Goal: Information Seeking & Learning: Learn about a topic

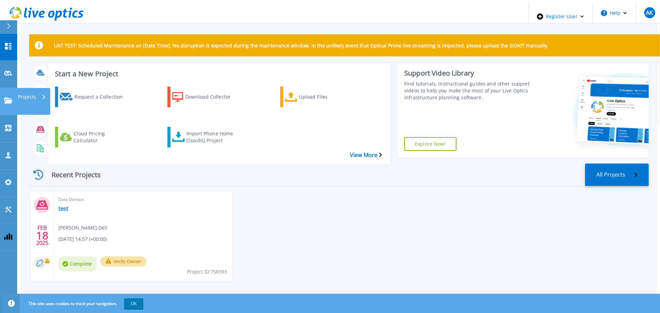
click at [24, 88] on p "Projects" at bounding box center [27, 97] width 18 height 18
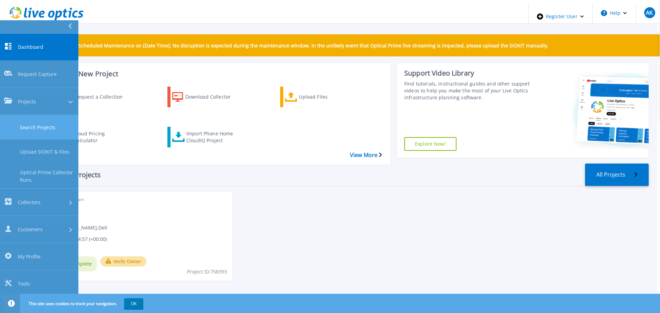
click at [45, 115] on link "Search Projects" at bounding box center [39, 127] width 78 height 24
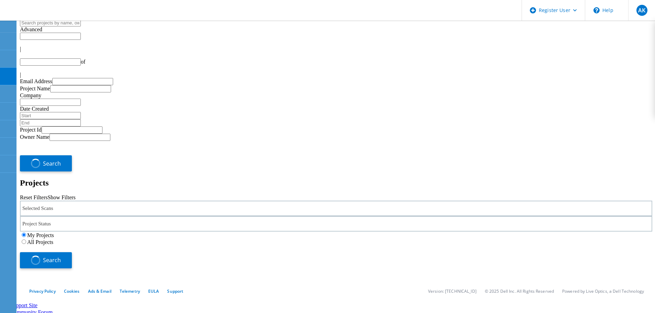
type input "1"
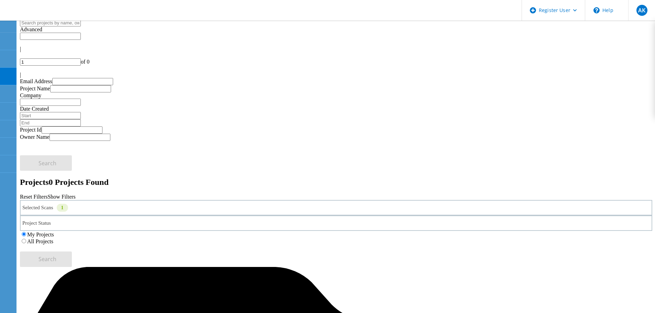
click at [149, 200] on div "Selected Scans 1" at bounding box center [336, 207] width 632 height 15
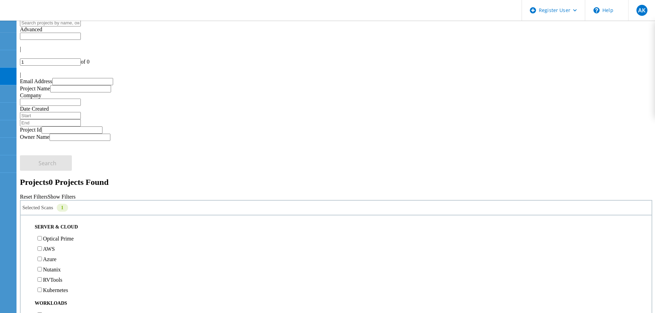
click at [74, 236] on label "Optical Prime" at bounding box center [58, 239] width 31 height 6
click at [42, 236] on input "Optical Prime" at bounding box center [39, 238] width 4 height 4
click at [72, 252] on button "Search" at bounding box center [46, 259] width 52 height 15
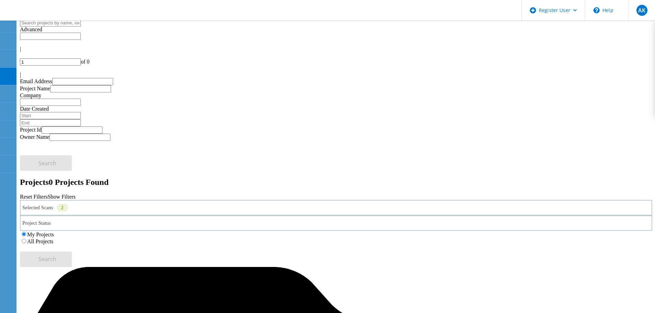
click at [433, 238] on div "All Projects" at bounding box center [336, 241] width 632 height 7
click at [431, 238] on div "All Projects" at bounding box center [336, 241] width 632 height 7
click at [53, 239] on label "All Projects" at bounding box center [40, 242] width 26 height 6
click at [26, 239] on input "All Projects" at bounding box center [24, 241] width 4 height 4
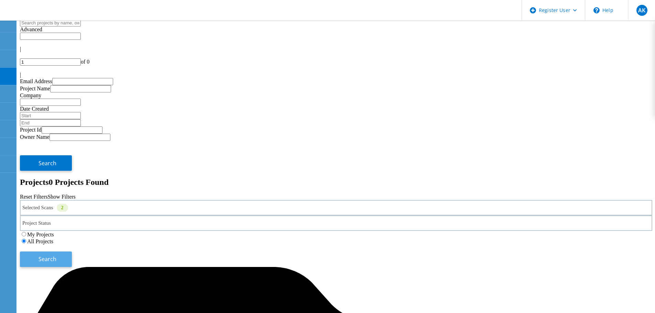
click at [72, 252] on button "Search" at bounding box center [46, 259] width 52 height 15
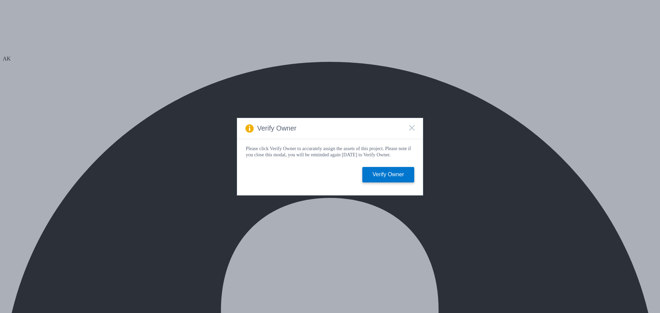
click at [410, 127] on icon at bounding box center [412, 128] width 6 height 6
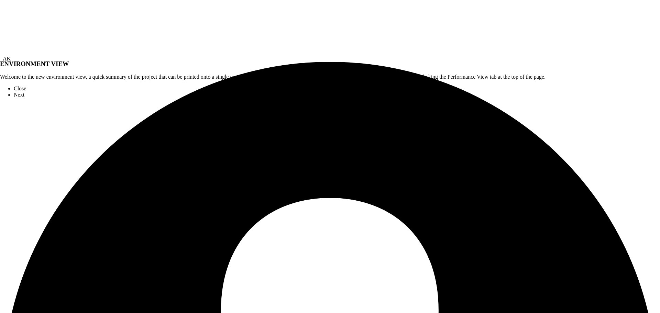
click at [26, 91] on link "Close" at bounding box center [20, 89] width 12 height 6
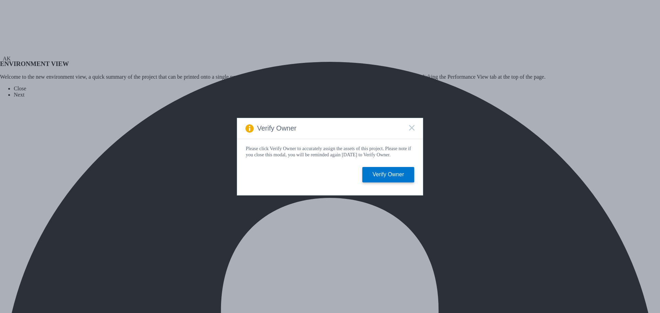
click at [413, 125] on icon at bounding box center [412, 128] width 6 height 6
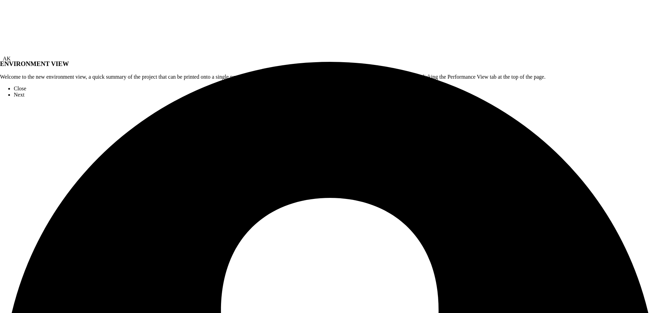
click at [26, 91] on link "Close" at bounding box center [20, 89] width 12 height 6
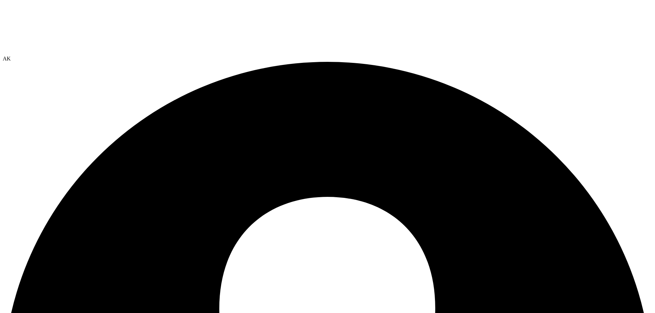
click at [11, 56] on span "AK" at bounding box center [7, 59] width 8 height 6
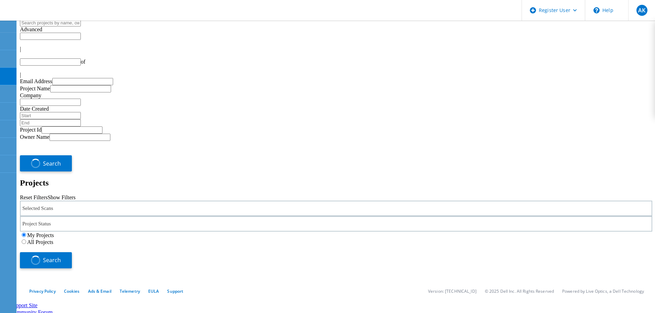
type input "1"
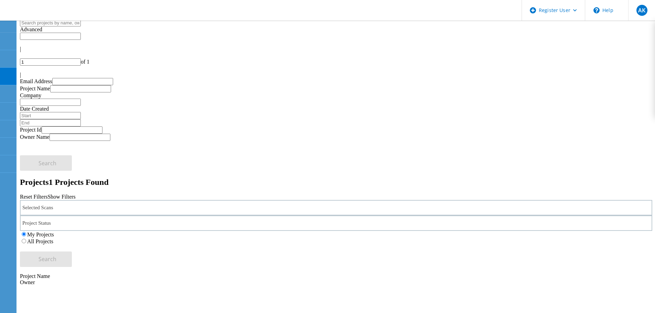
click at [53, 239] on label "All Projects" at bounding box center [40, 242] width 26 height 6
click at [26, 239] on input "All Projects" at bounding box center [24, 241] width 4 height 4
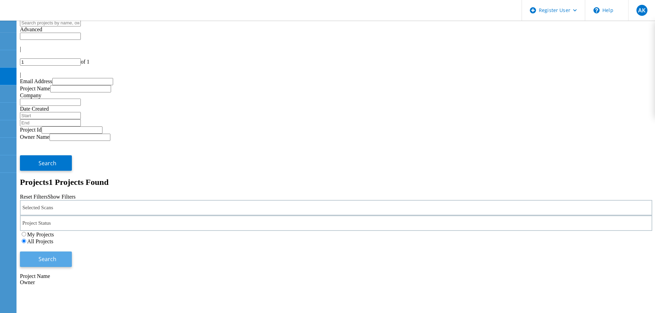
click at [56, 255] on span "Search" at bounding box center [48, 259] width 18 height 8
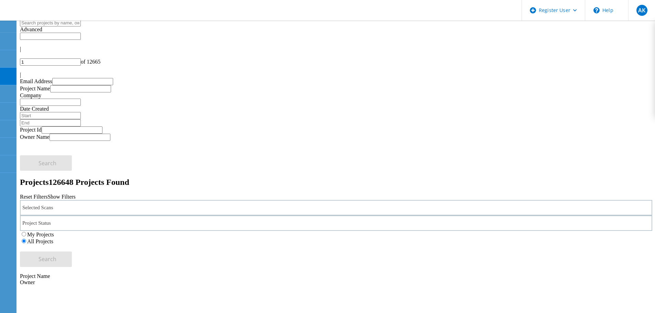
click at [95, 200] on div "Selected Scans" at bounding box center [336, 207] width 632 height 15
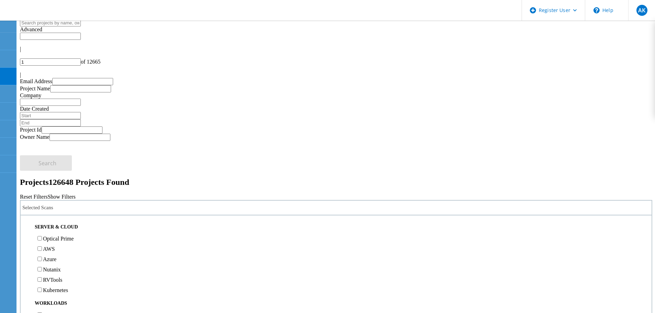
click at [74, 236] on label "Optical Prime" at bounding box center [58, 239] width 31 height 6
click at [42, 236] on input "Optical Prime" at bounding box center [39, 238] width 4 height 4
click at [56, 255] on span "Search" at bounding box center [48, 259] width 18 height 8
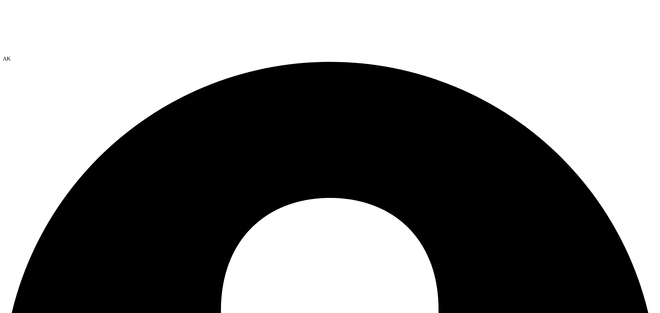
select select "USD"
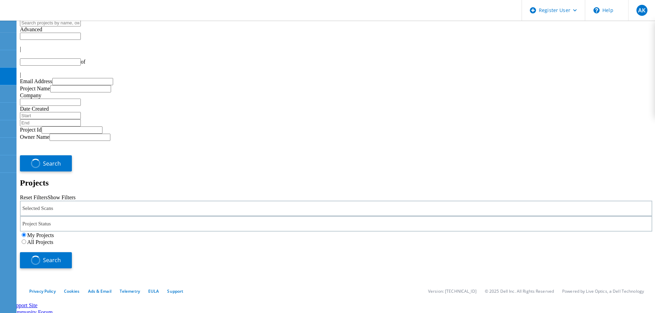
type input "1"
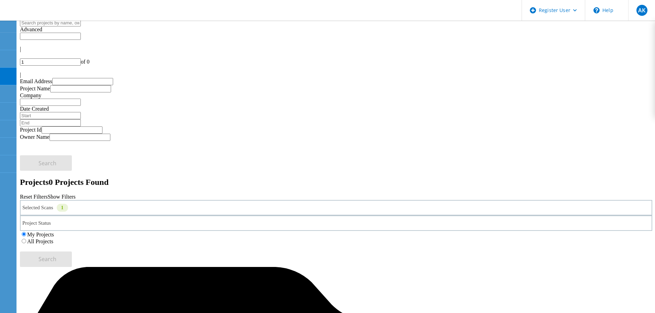
click at [53, 239] on label "All Projects" at bounding box center [40, 242] width 26 height 6
click at [26, 239] on input "All Projects" at bounding box center [24, 241] width 4 height 4
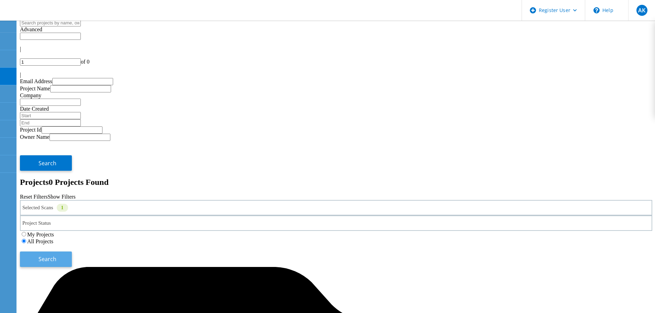
click at [56, 255] on span "Search" at bounding box center [48, 259] width 18 height 8
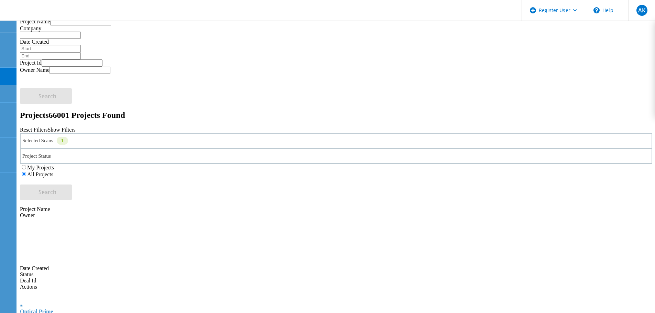
scroll to position [34, 0]
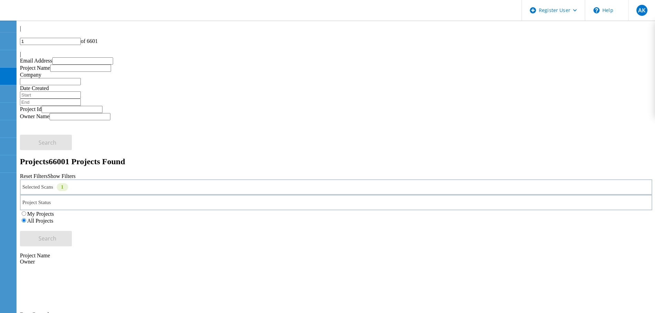
scroll to position [0, 0]
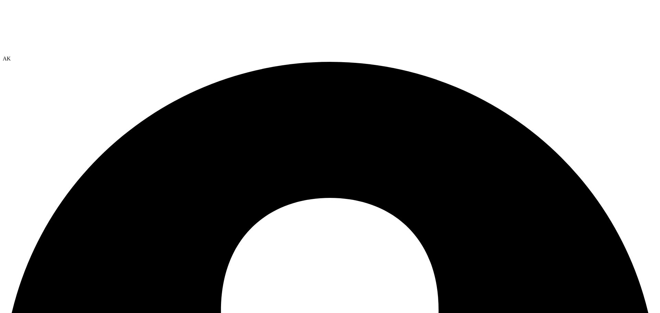
select select "USD"
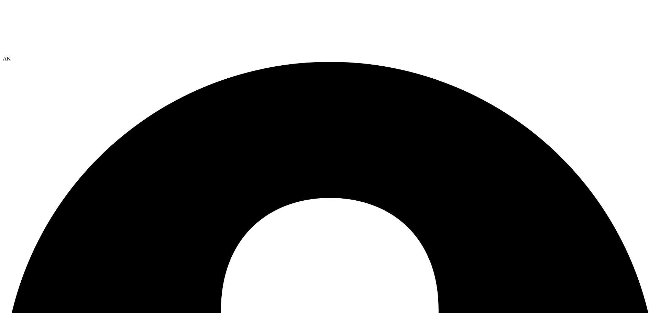
select select "USD"
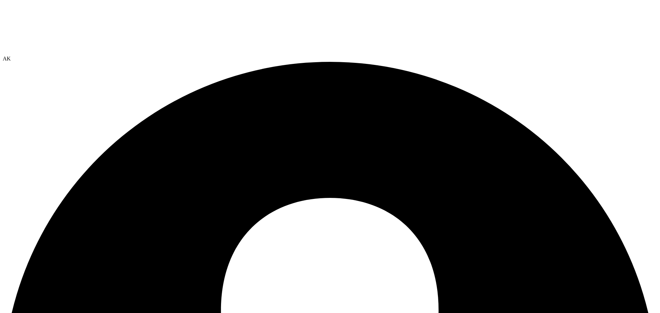
radio input "true"
radio input "false"
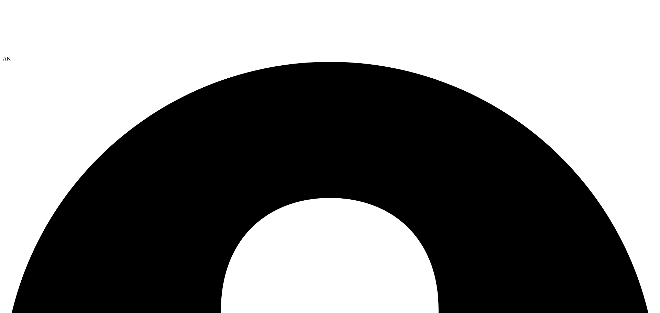
drag, startPoint x: 140, startPoint y: 142, endPoint x: 149, endPoint y: 140, distance: 8.5
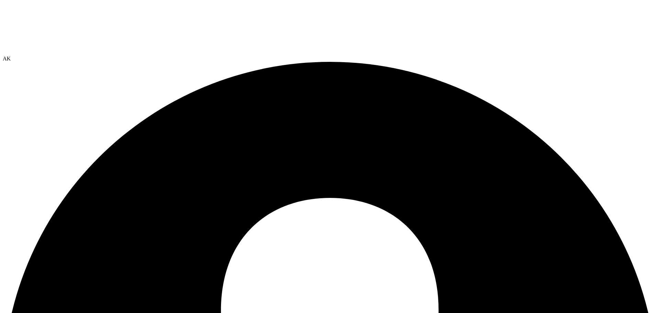
drag, startPoint x: 145, startPoint y: 209, endPoint x: 152, endPoint y: 260, distance: 51.3
drag, startPoint x: 138, startPoint y: 143, endPoint x: 168, endPoint y: 273, distance: 133.4
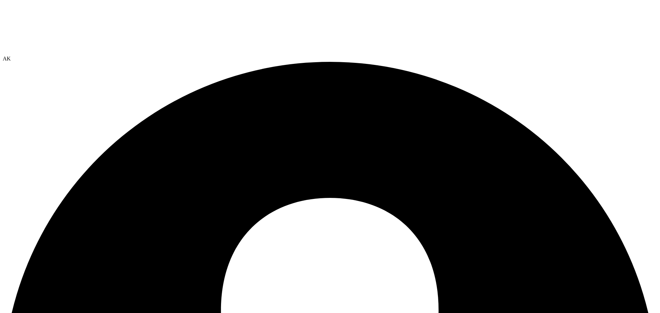
drag, startPoint x: 135, startPoint y: 142, endPoint x: 164, endPoint y: 255, distance: 116.4
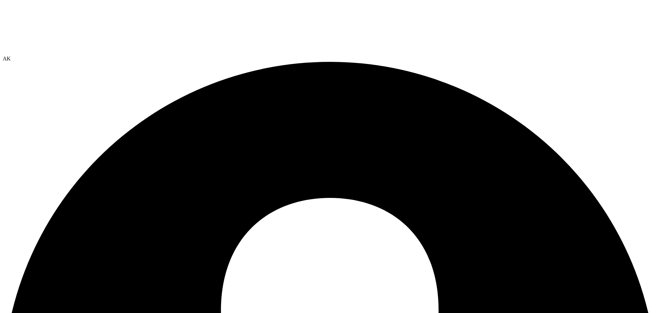
drag, startPoint x: 164, startPoint y: 274, endPoint x: 138, endPoint y: 146, distance: 131.1
